Goal: Transaction & Acquisition: Obtain resource

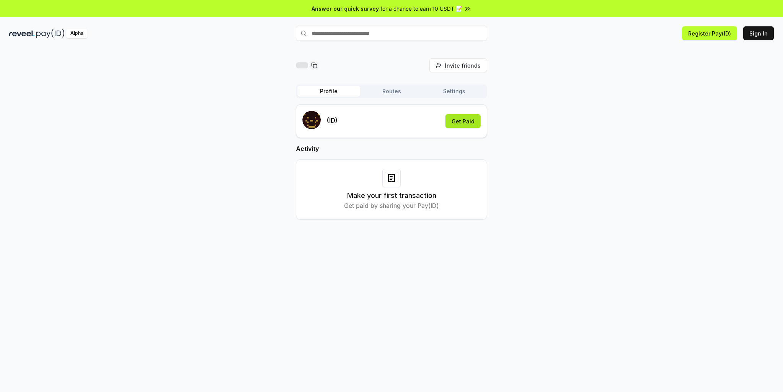
click at [465, 120] on button "Get Paid" at bounding box center [462, 121] width 35 height 14
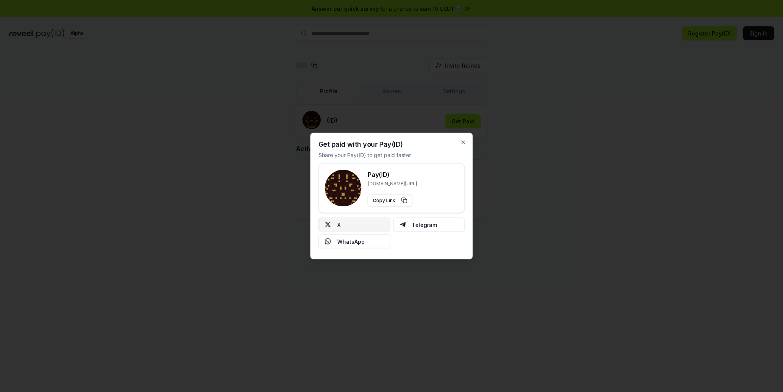
click at [358, 222] on button "X" at bounding box center [354, 225] width 72 height 14
click at [468, 143] on div "Get paid with your Pay(ID) Share your Pay(ID) to get paid faster Pay(ID) [DOMAI…" at bounding box center [391, 196] width 162 height 127
click at [467, 143] on div "Get paid with your Pay(ID) Share your Pay(ID) to get paid faster Pay(ID) [DOMAI…" at bounding box center [391, 196] width 162 height 127
click at [461, 141] on icon "button" at bounding box center [463, 143] width 6 height 6
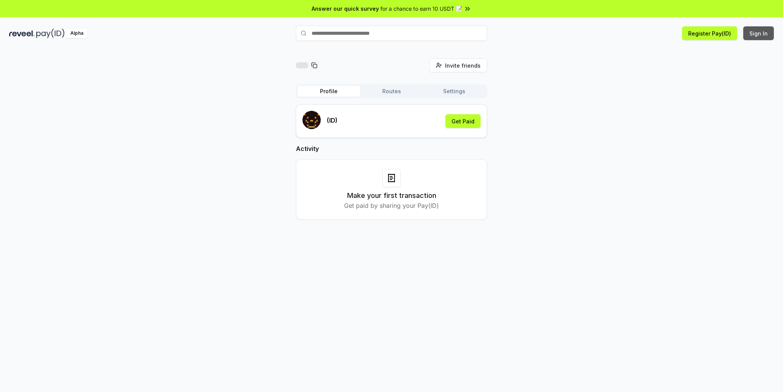
click at [763, 35] on button "Sign In" at bounding box center [758, 33] width 31 height 14
